Goal: Obtain resource: Obtain resource

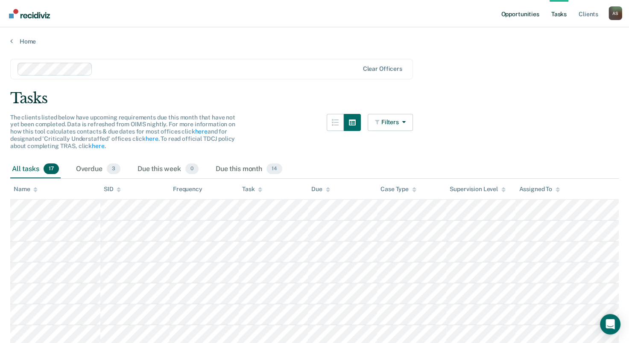
click at [528, 17] on link "Opportunities" at bounding box center [519, 13] width 41 height 27
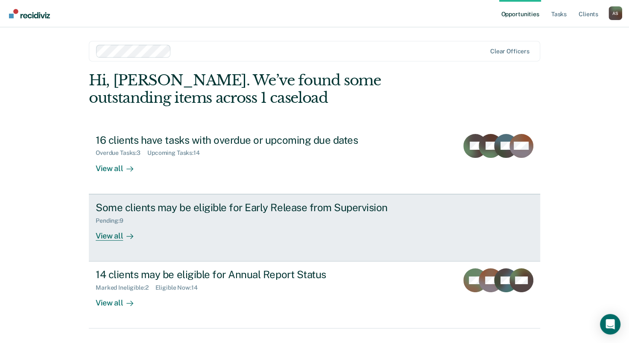
click at [114, 234] on div "View all" at bounding box center [120, 232] width 48 height 17
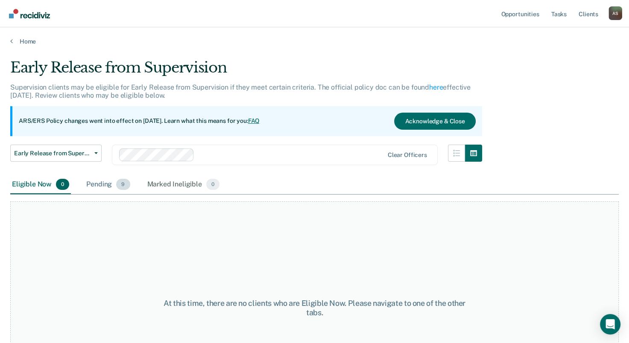
click at [99, 183] on div "Pending 9" at bounding box center [107, 184] width 47 height 19
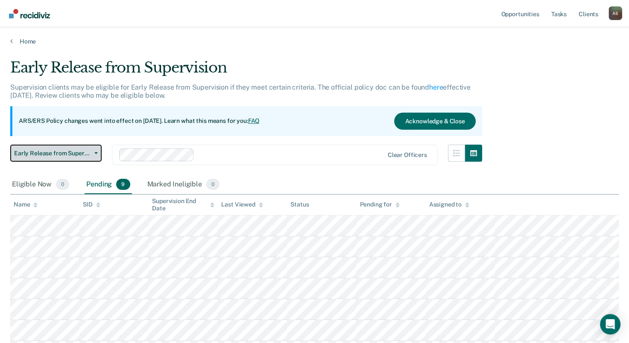
click at [96, 154] on button "Early Release from Supervision" at bounding box center [55, 153] width 91 height 17
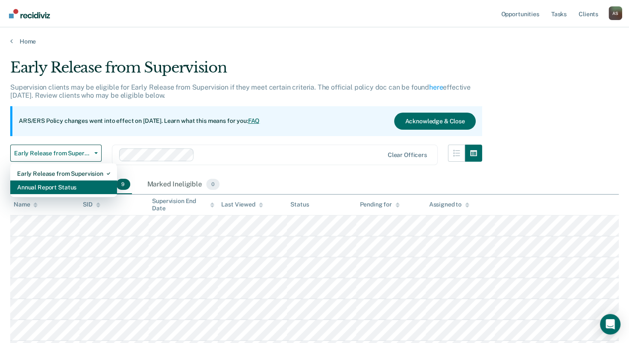
click at [70, 184] on div "Annual Report Status" at bounding box center [63, 188] width 93 height 14
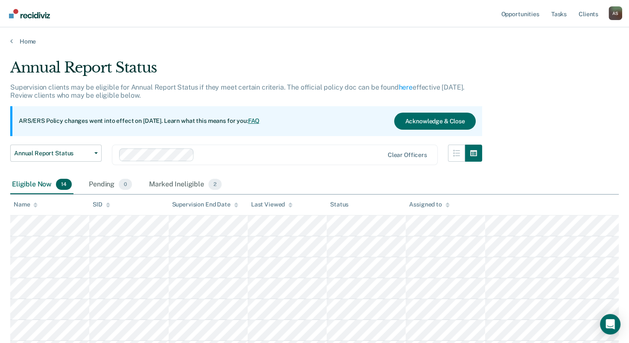
click at [44, 186] on div "Eligible Now 14" at bounding box center [41, 184] width 63 height 19
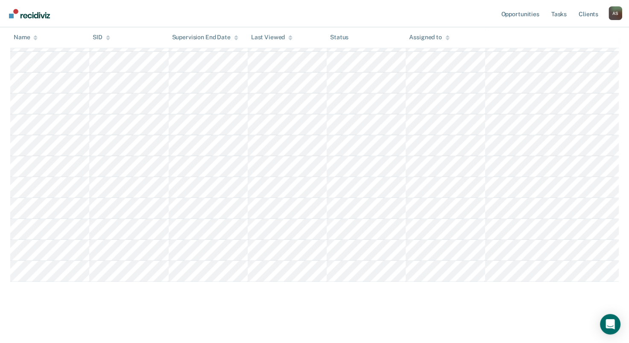
scroll to position [278, 0]
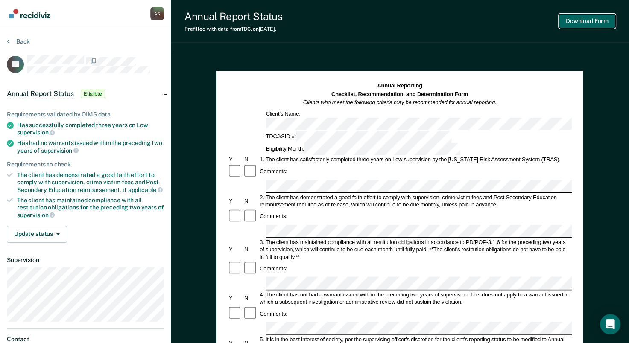
click at [590, 20] on button "Download Form" at bounding box center [587, 21] width 56 height 14
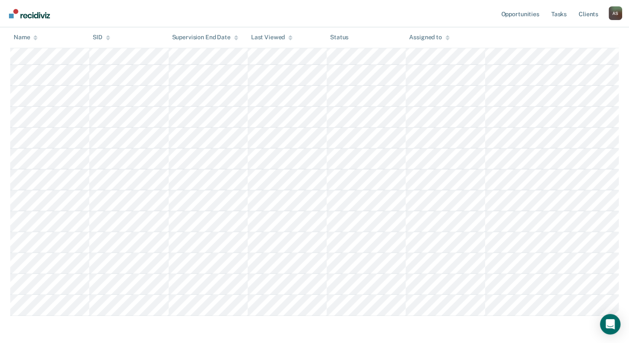
scroll to position [129, 0]
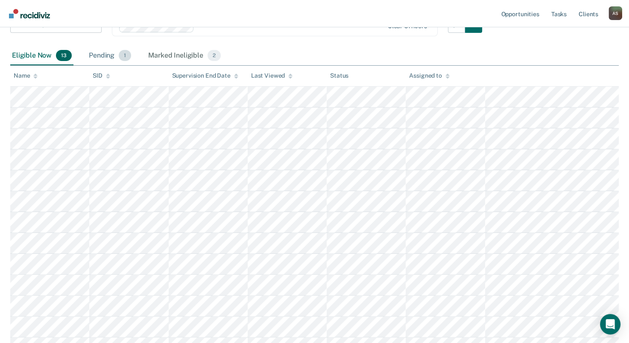
click at [101, 56] on div "Pending 1" at bounding box center [110, 56] width 46 height 19
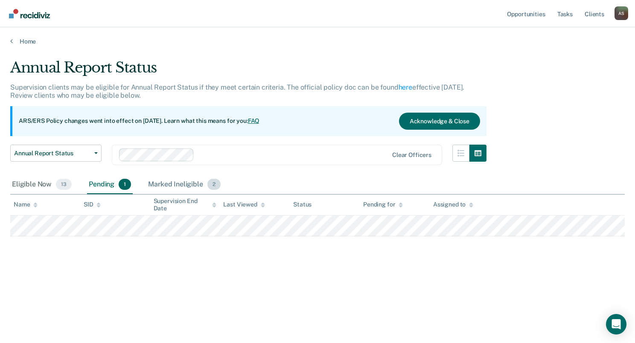
click at [176, 185] on div "Marked Ineligible 2" at bounding box center [184, 184] width 76 height 19
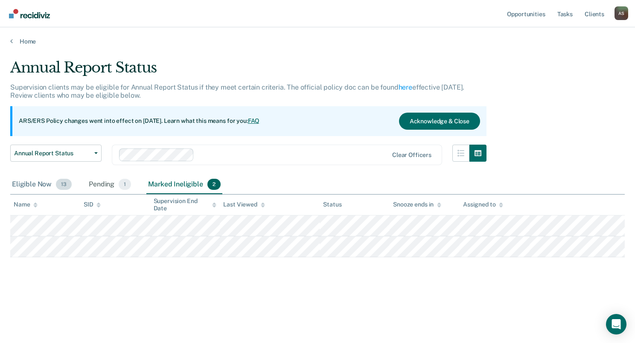
click at [38, 184] on div "Eligible Now 13" at bounding box center [41, 184] width 63 height 19
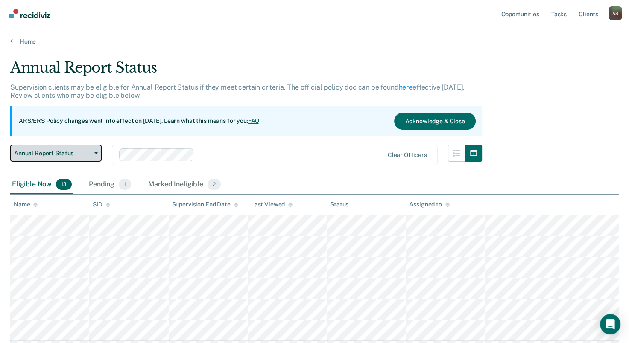
click at [96, 152] on icon "button" at bounding box center [95, 153] width 3 height 2
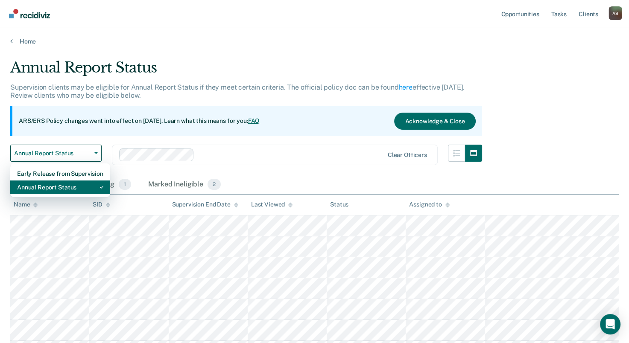
click at [49, 186] on div "Annual Report Status" at bounding box center [60, 188] width 86 height 14
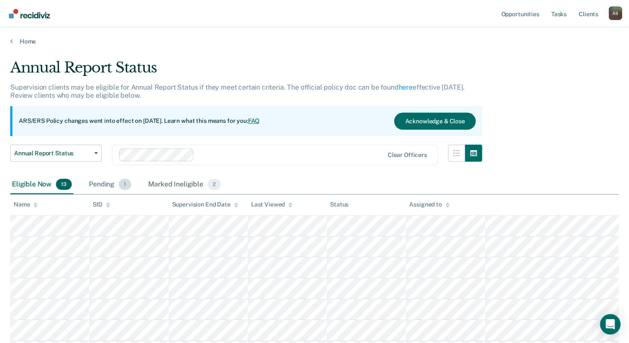
click at [97, 183] on div "Pending 1" at bounding box center [110, 184] width 46 height 19
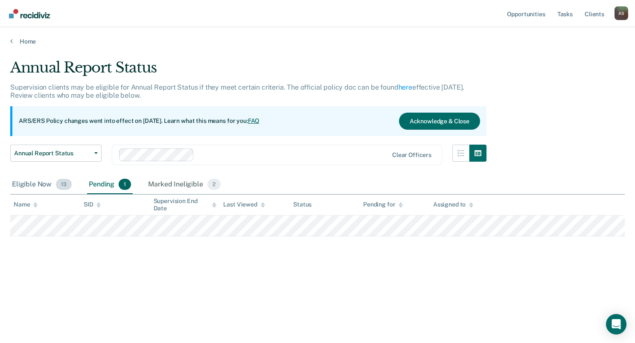
click at [43, 186] on div "Eligible Now 13" at bounding box center [41, 184] width 63 height 19
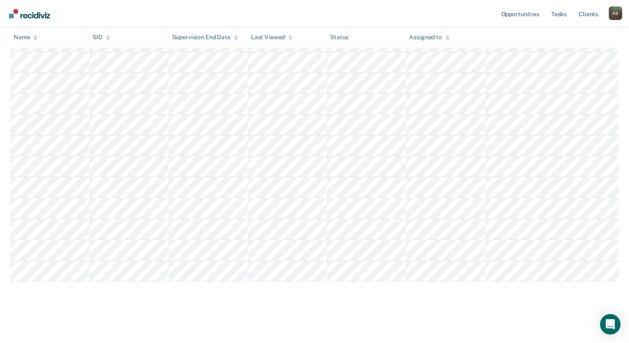
scroll to position [256, 0]
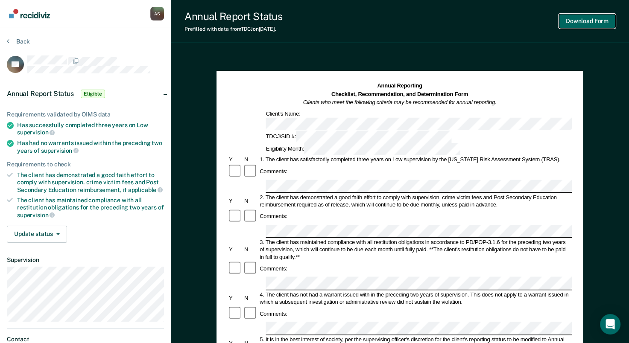
click at [582, 22] on button "Download Form" at bounding box center [587, 21] width 56 height 14
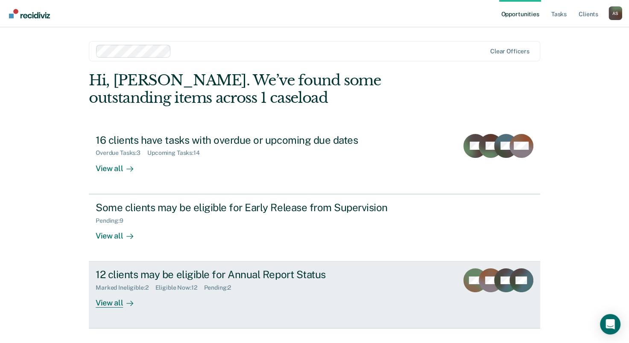
scroll to position [19, 0]
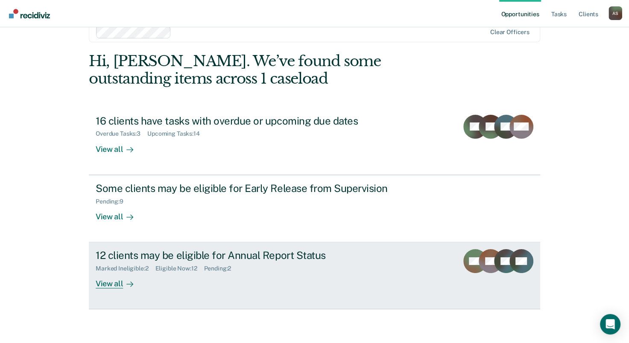
click at [113, 285] on div "View all" at bounding box center [120, 280] width 48 height 17
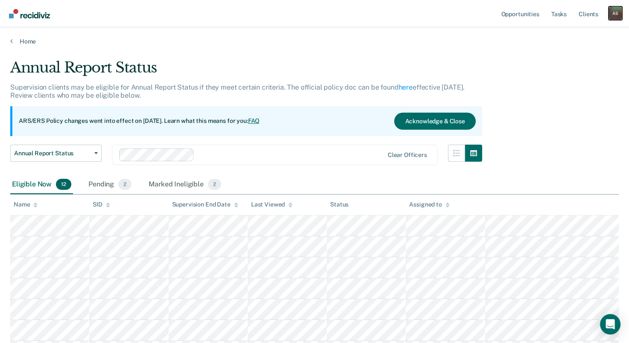
click at [615, 15] on div "A S" at bounding box center [615, 13] width 14 height 14
click at [568, 57] on link "Log Out" at bounding box center [580, 55] width 69 height 7
